Goal: Task Accomplishment & Management: Manage account settings

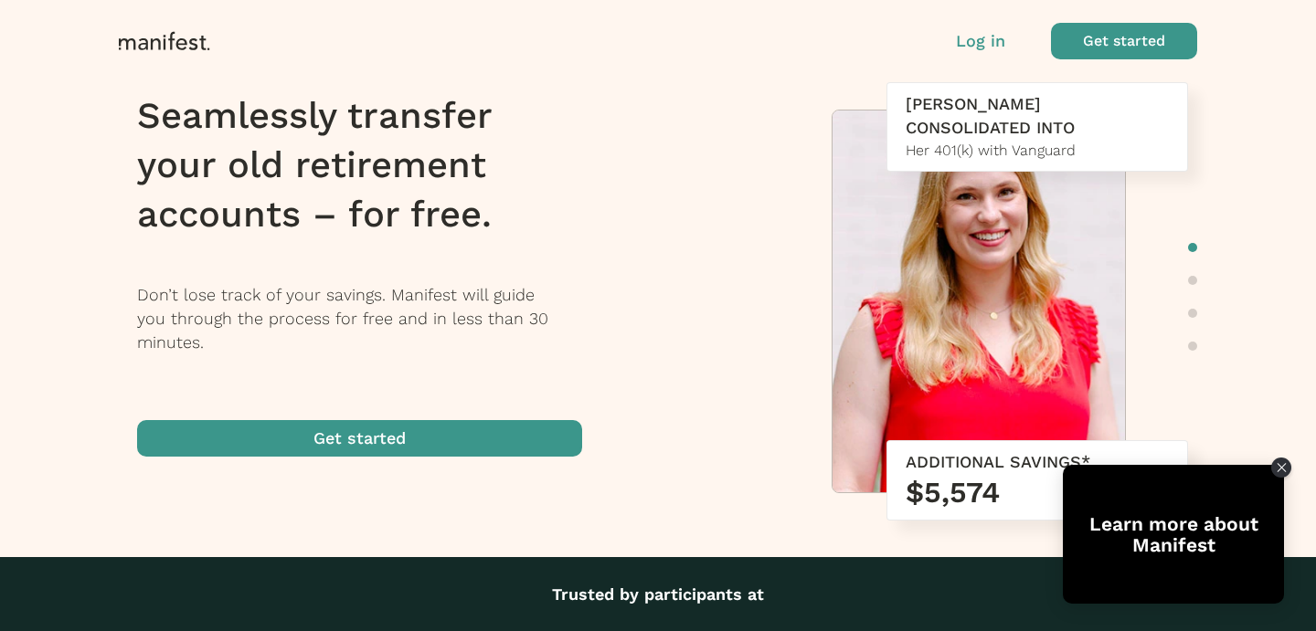
click at [1124, 43] on span "button" at bounding box center [1124, 41] width 146 height 37
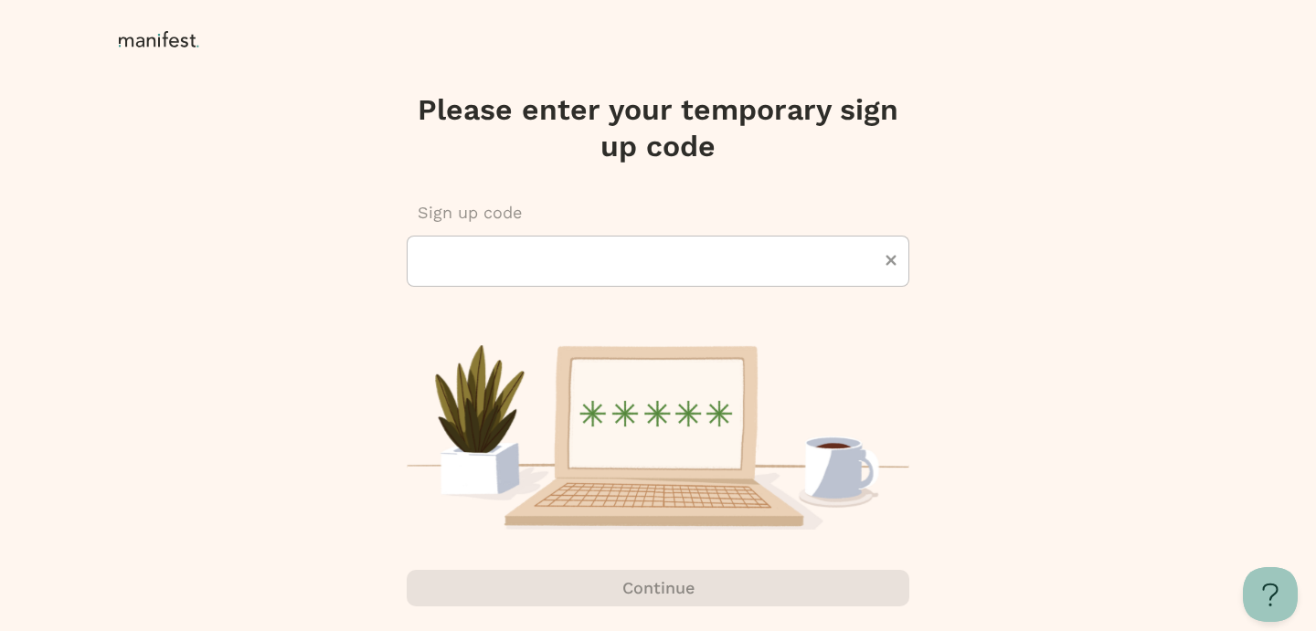
click at [165, 38] on icon at bounding box center [162, 40] width 87 height 18
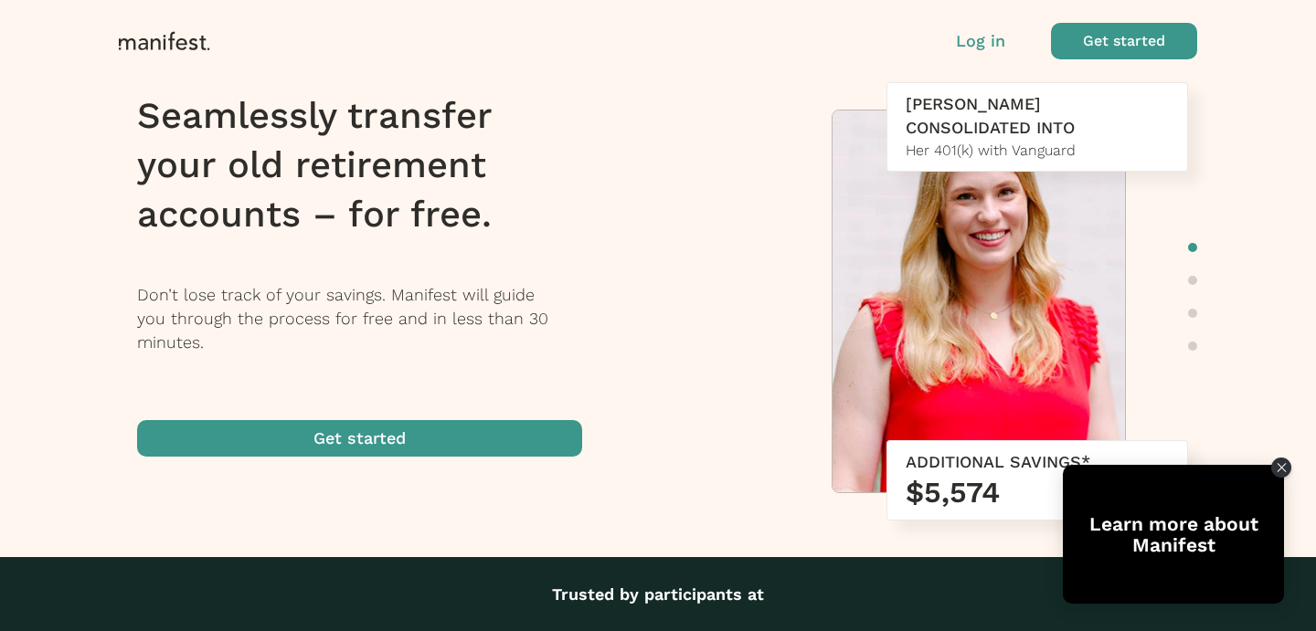
click at [991, 38] on p "Log in" at bounding box center [980, 41] width 49 height 24
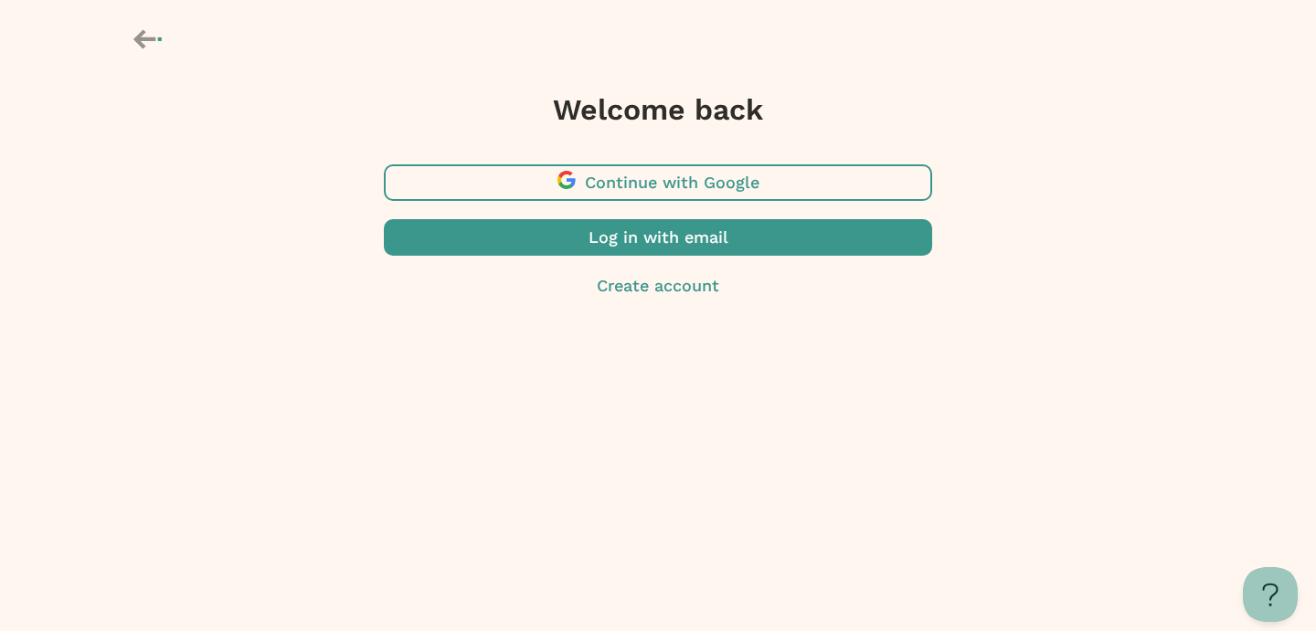
click at [661, 246] on span "button" at bounding box center [658, 237] width 548 height 37
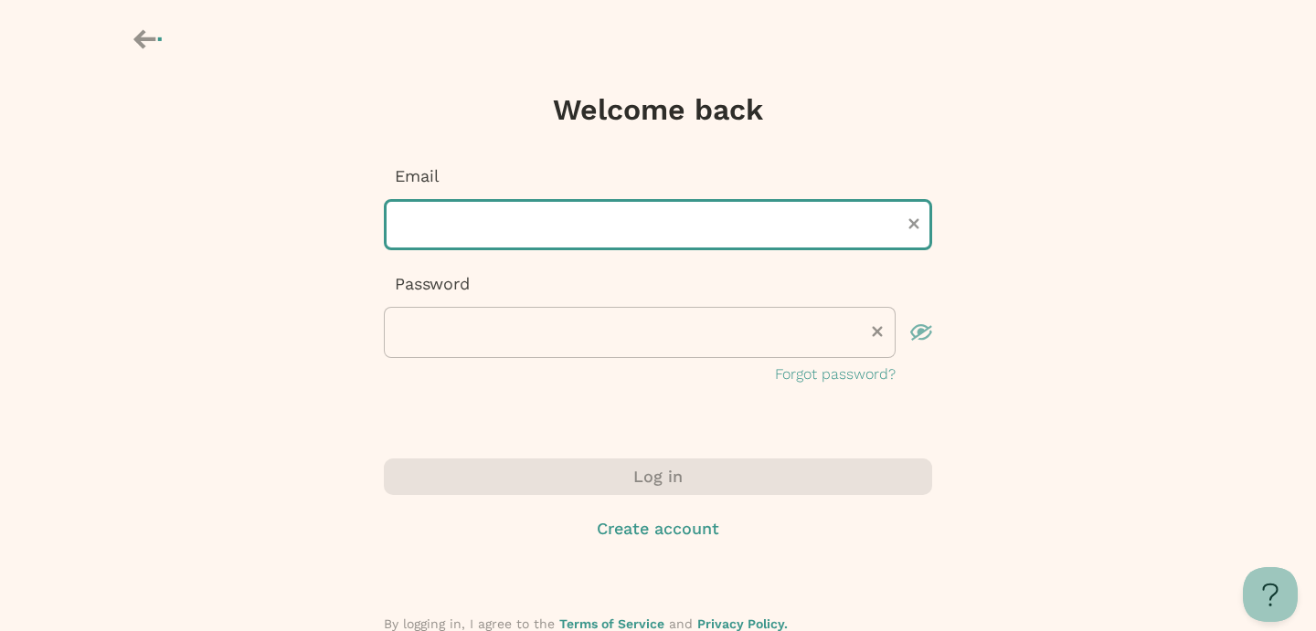
click at [607, 216] on input "text" at bounding box center [658, 224] width 548 height 51
type input "**********"
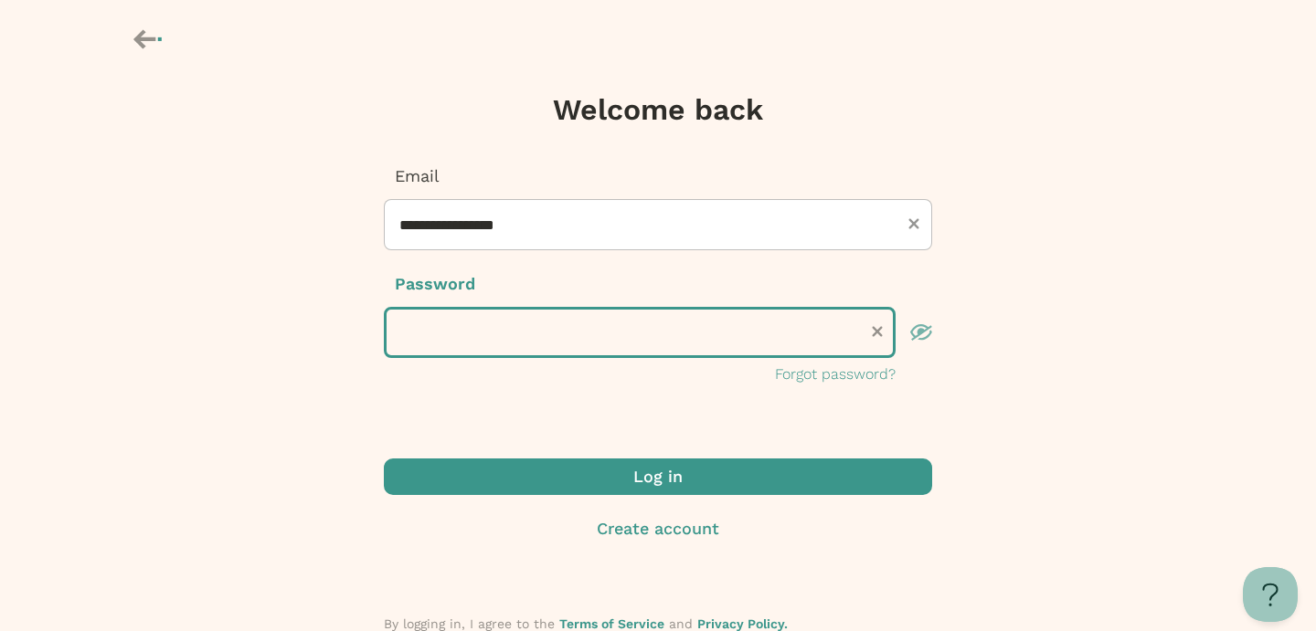
click at [384, 459] on button "Log in" at bounding box center [658, 477] width 548 height 37
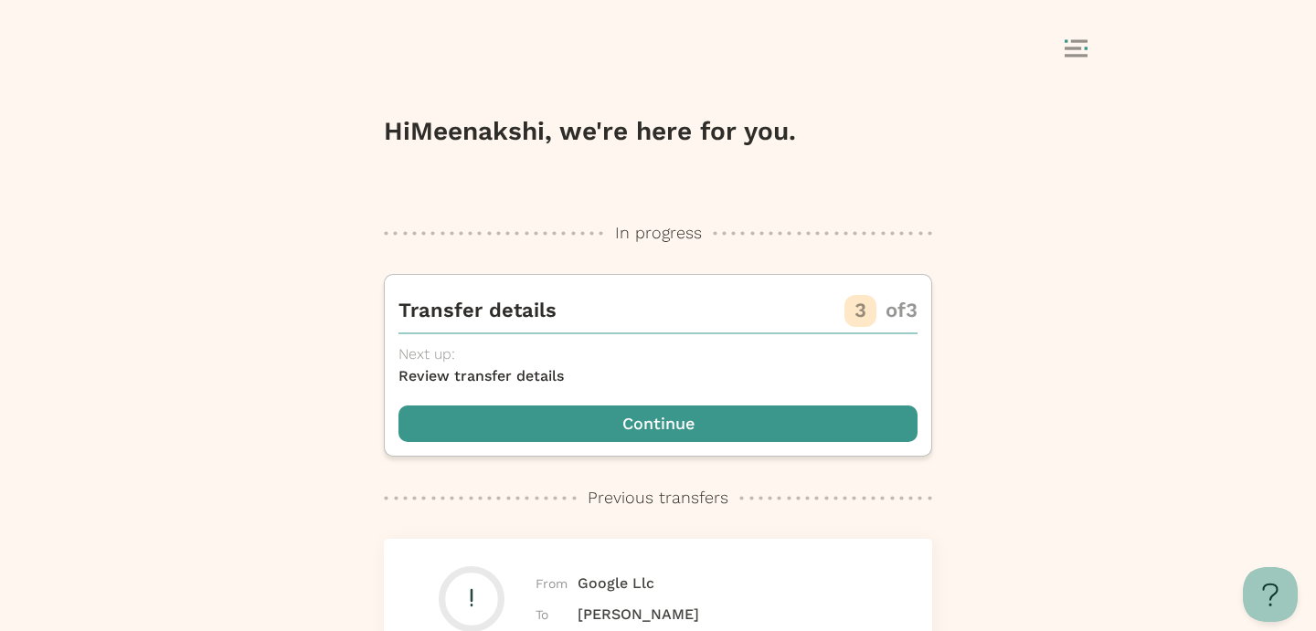
click at [1078, 52] on icon at bounding box center [1075, 48] width 23 height 18
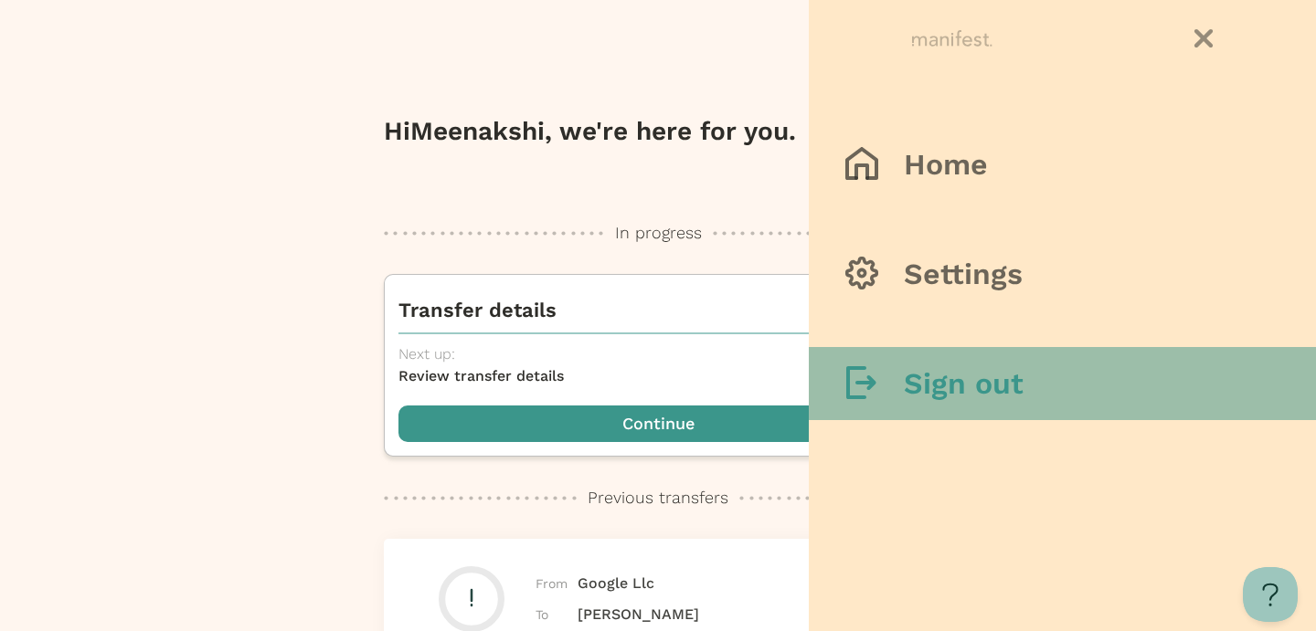
click at [1006, 362] on button "Sign out" at bounding box center [1062, 383] width 507 height 73
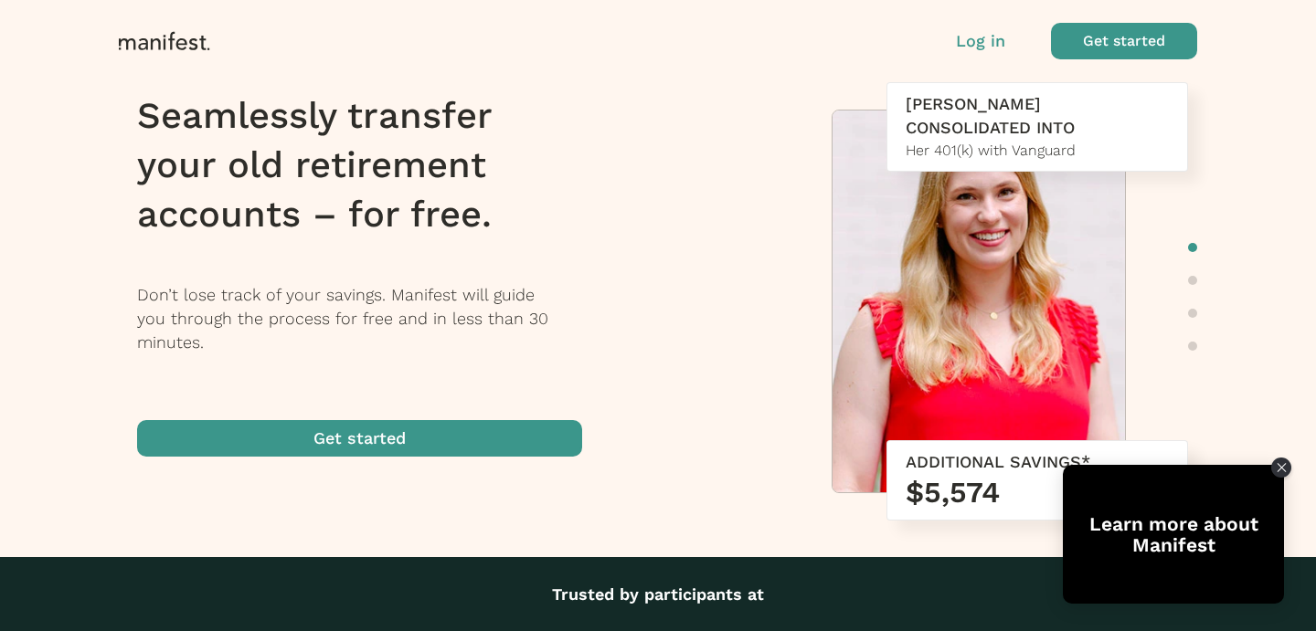
click at [979, 46] on p "Log in" at bounding box center [980, 41] width 49 height 24
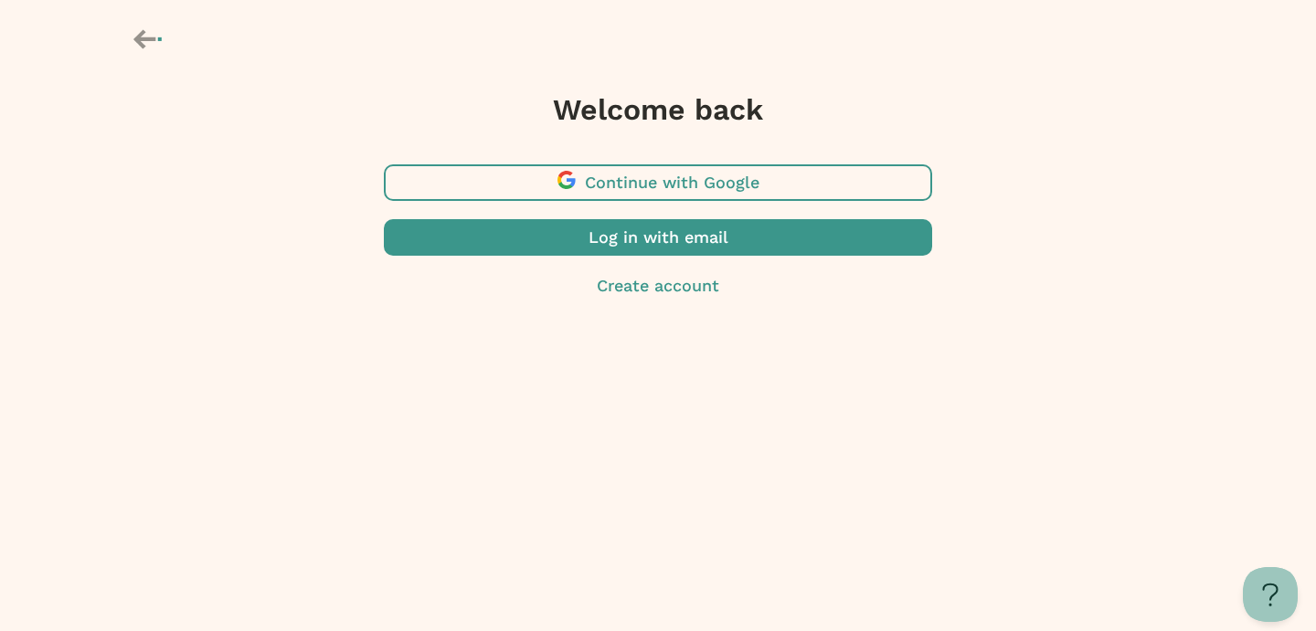
click at [702, 184] on span "button" at bounding box center [658, 182] width 548 height 37
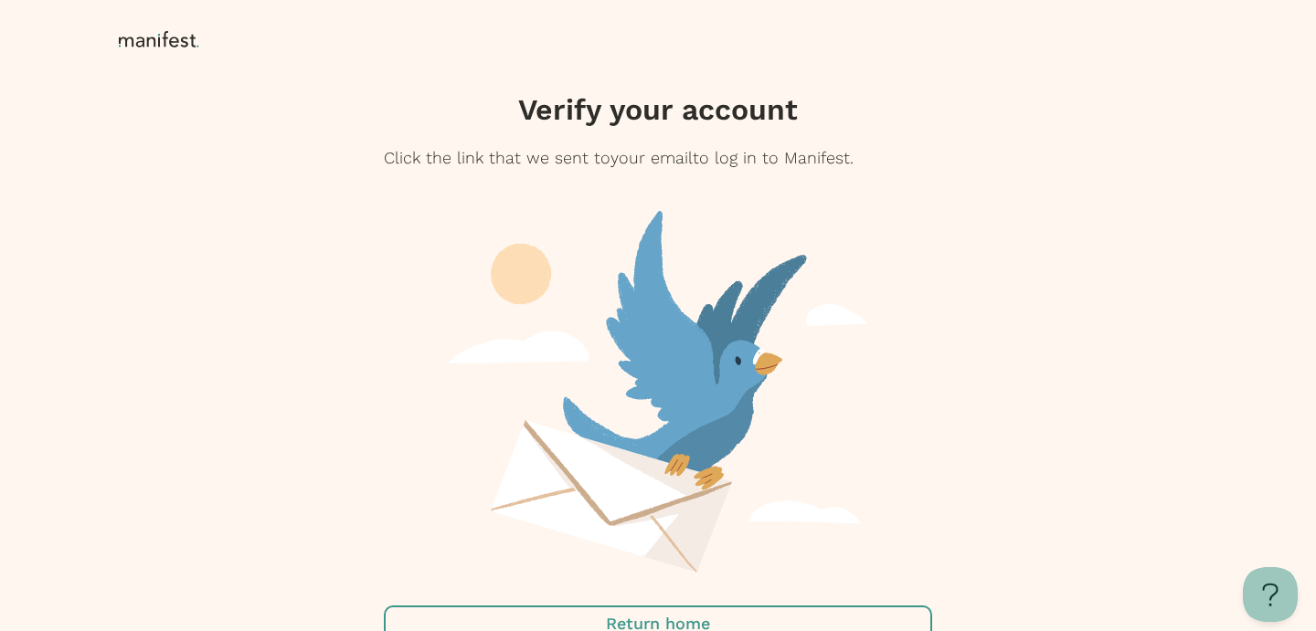
scroll to position [84, 0]
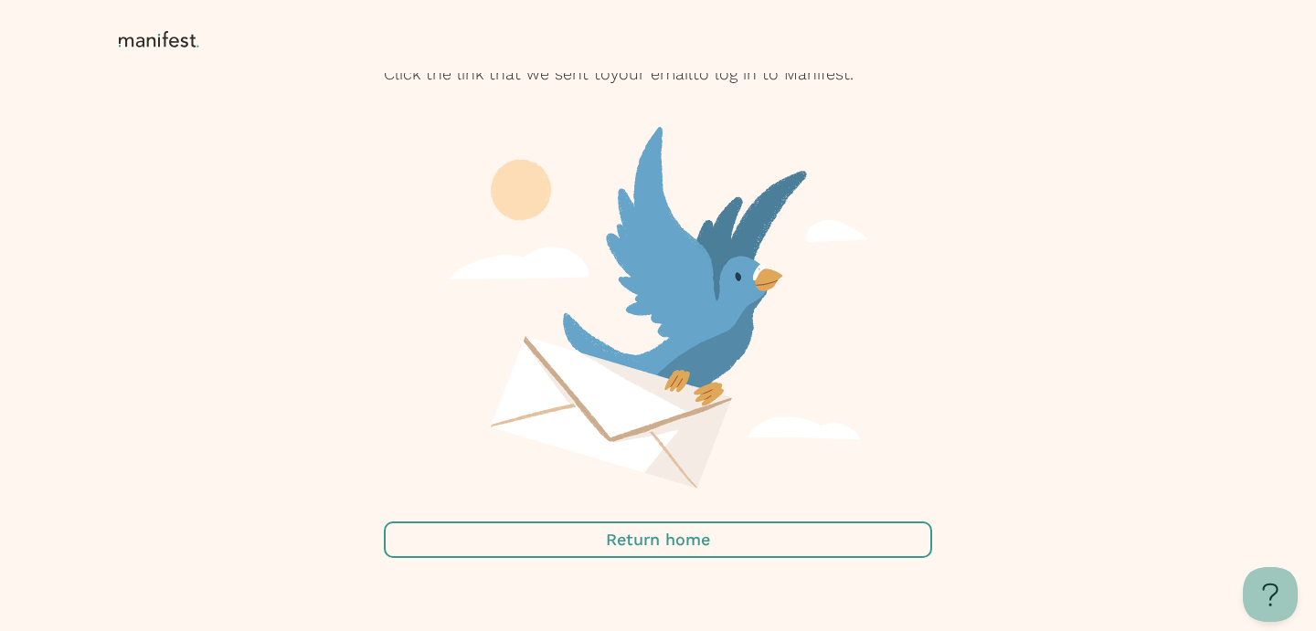
click at [711, 540] on span "button" at bounding box center [658, 540] width 548 height 37
